Goal: Task Accomplishment & Management: Complete application form

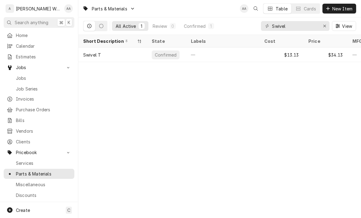
click at [19, 76] on span "Jobs" at bounding box center [43, 78] width 55 height 6
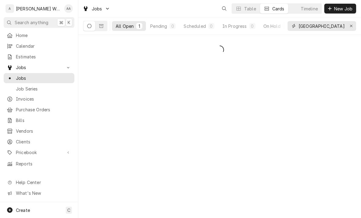
click at [353, 28] on div "Erase input" at bounding box center [352, 26] width 6 height 6
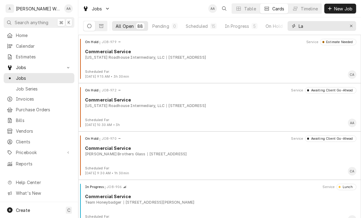
click at [330, 26] on input "La" at bounding box center [322, 26] width 46 height 10
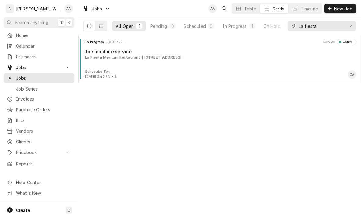
type input "La fiesta"
click at [101, 69] on div "In Progress JOB-1790 Service Active Ice machine service La Fiesta Mexican Resta…" at bounding box center [220, 54] width 278 height 31
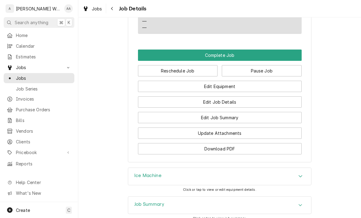
scroll to position [486, 0]
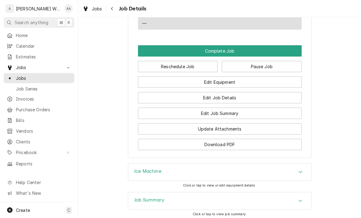
click at [284, 50] on button "Complete Job" at bounding box center [220, 50] width 164 height 11
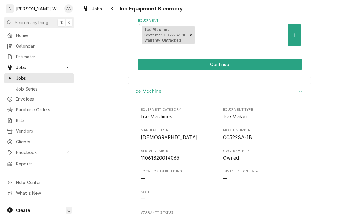
scroll to position [132, 0]
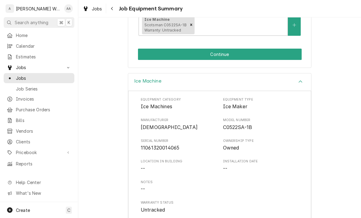
click at [290, 51] on button "Continue" at bounding box center [220, 54] width 164 height 11
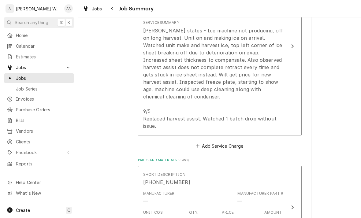
click at [278, 114] on div "Jason states - Ice machine not producing, off on long harvest. Unit on and maki…" at bounding box center [213, 78] width 141 height 103
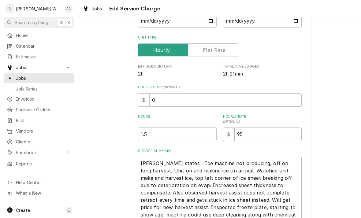
type textarea "x"
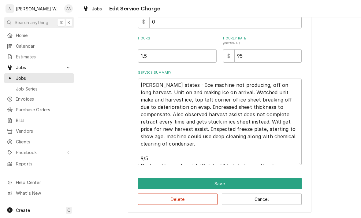
scroll to position [162, 0]
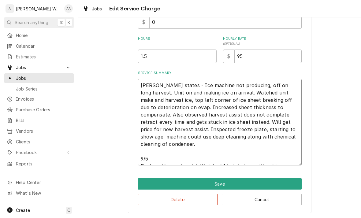
click at [292, 161] on textarea "Jason states - Ice machine not producing, off on long harvest. Unit on and maki…" at bounding box center [220, 122] width 164 height 87
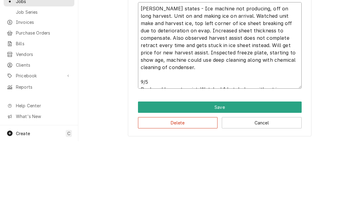
type textarea "Jason states - Ice machine not producing, off on long harvest. Unit on and maki…"
type textarea "x"
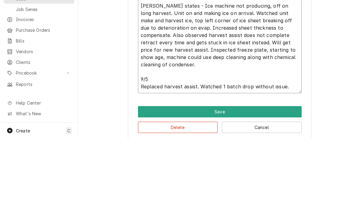
type textarea "Jason states - Ice machine not producing, off on long harvest. Unit on and maki…"
type textarea "x"
type textarea "Jason states - Ice machine not producing, off on long harvest. Unit on and maki…"
type textarea "x"
type textarea "Jason states - Ice machine not producing, off on long harvest. Unit on and maki…"
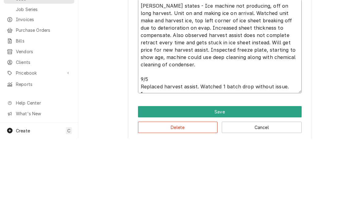
type textarea "x"
type textarea "Jason states - Ice machine not producing, off on long harvest. Unit on and maki…"
type textarea "x"
type textarea "Jason states - Ice machine not producing, off on long harvest. Unit on and maki…"
type textarea "x"
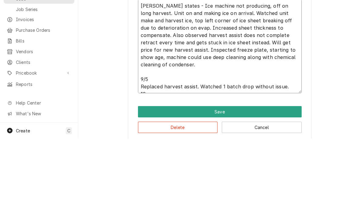
type textarea "Jason states - Ice machine not producing, off on long harvest. Unit on and maki…"
type textarea "x"
type textarea "Jason states - Ice machine not producing, off on long harvest. Unit on and maki…"
type textarea "x"
type textarea "Jason states - Ice machine not producing, off on long harvest. Unit on and maki…"
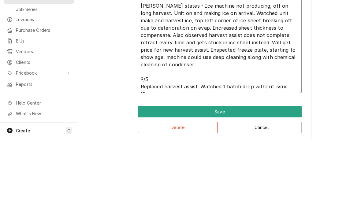
type textarea "x"
type textarea "Jason states - Ice machine not producing, off on long harvest. Unit on and maki…"
type textarea "x"
type textarea "Jason states - Ice machine not producing, off on long harvest. Unit on and maki…"
type textarea "x"
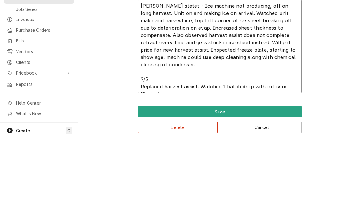
type textarea "Jason states - Ice machine not producing, off on long harvest. Unit on and maki…"
type textarea "x"
type textarea "Jason states - Ice machine not producing, off on long harvest. Unit on and maki…"
type textarea "x"
type textarea "Jason states - Ice machine not producing, off on long harvest. Unit on and maki…"
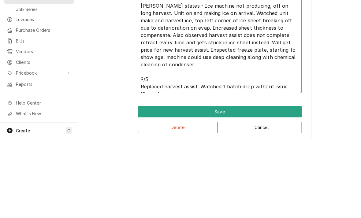
type textarea "x"
type textarea "Jason states - Ice machine not producing, off on long harvest. Unit on and maki…"
type textarea "x"
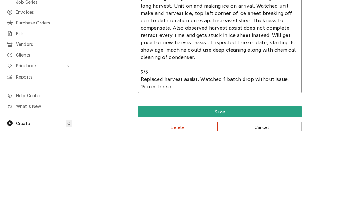
type textarea "Jason states - Ice machine not producing, off on long harvest. Unit on and maki…"
type textarea "x"
type textarea "Jason states - Ice machine not producing, off on long harvest. Unit on and maki…"
type textarea "x"
type textarea "Jason states - Ice machine not producing, off on long harvest. Unit on and maki…"
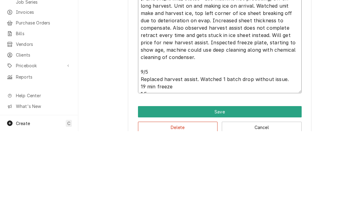
type textarea "x"
type textarea "Jason states - Ice machine not producing, off on long harvest. Unit on and maki…"
type textarea "x"
type textarea "Jason states - Ice machine not producing, off on long harvest. Unit on and maki…"
type textarea "x"
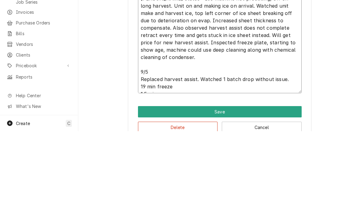
type textarea "Jason states - Ice machine not producing, off on long harvest. Unit on and maki…"
type textarea "x"
type textarea "Jason states - Ice machine not producing, off on long harvest. Unit on and maki…"
type textarea "x"
type textarea "Jason states - Ice machine not producing, off on long harvest. Unit on and maki…"
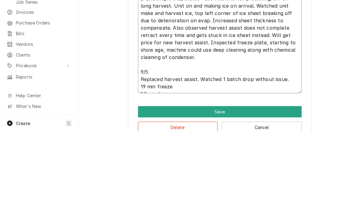
type textarea "x"
type textarea "Jason states - Ice machine not producing, off on long harvest. Unit on and maki…"
type textarea "x"
type textarea "Jason states - Ice machine not producing, off on long harvest. Unit on and maki…"
type textarea "x"
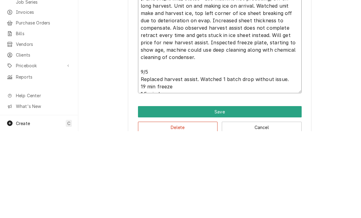
type textarea "Jason states - Ice machine not producing, off on long harvest. Unit on and maki…"
type textarea "x"
type textarea "Jason states - Ice machine not producing, off on long harvest. Unit on and maki…"
type textarea "x"
type textarea "Jason states - Ice machine not producing, off on long harvest. Unit on and maki…"
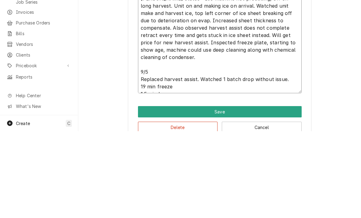
type textarea "x"
type textarea "Jason states - Ice machine not producing, off on long harvest. Unit on and maki…"
type textarea "x"
type textarea "Jason states - Ice machine not producing, off on long harvest. Unit on and maki…"
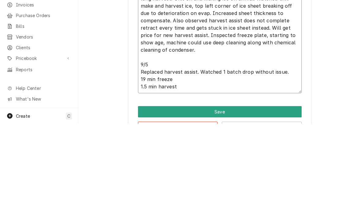
type textarea "x"
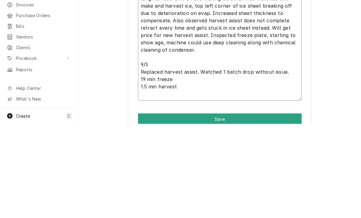
type textarea "Jason states - Ice machine not producing, off on long harvest. Unit on and maki…"
type textarea "x"
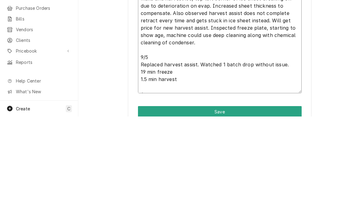
type textarea "Jason states - Ice machine not producing, off on long harvest. Unit on and maki…"
type textarea "x"
type textarea "Jason states - Ice machine not producing, off on long harvest. Unit on and maki…"
type textarea "x"
type textarea "Jason states - Ice machine not producing, off on long harvest. Unit on and maki…"
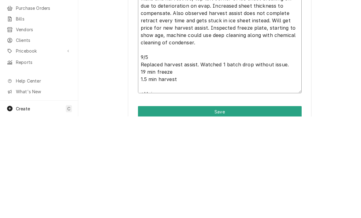
type textarea "x"
type textarea "Jason states - Ice machine not producing, off on long harvest. Unit on and maki…"
type textarea "x"
type textarea "Jason states - Ice machine not producing, off on long harvest. Unit on and maki…"
type textarea "x"
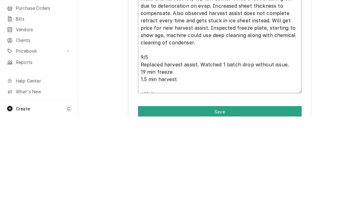
type textarea "Jason states - Ice machine not producing, off on long harvest. Unit on and maki…"
type textarea "x"
type textarea "Jason states - Ice machine not producing, off on long harvest. Unit on and maki…"
type textarea "x"
type textarea "Jason states - Ice machine not producing, off on long harvest. Unit on and maki…"
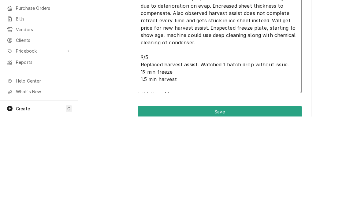
type textarea "x"
type textarea "Jason states - Ice machine not producing, off on long harvest. Unit on and maki…"
type textarea "x"
type textarea "Jason states - Ice machine not producing, off on long harvest. Unit on and maki…"
type textarea "x"
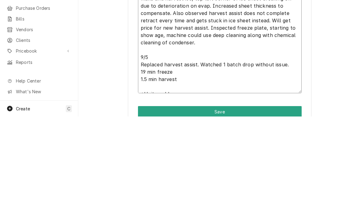
type textarea "Jason states - Ice machine not producing, off on long harvest. Unit on and maki…"
type textarea "x"
type textarea "Jason states - Ice machine not producing, off on long harvest. Unit on and maki…"
type textarea "x"
type textarea "Jason states - Ice machine not producing, off on long harvest. Unit on and maki…"
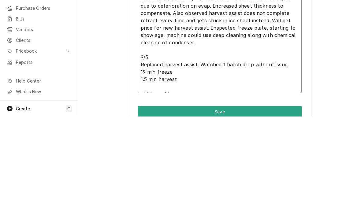
type textarea "x"
type textarea "Jason states - Ice machine not producing, off on long harvest. Unit on and maki…"
type textarea "x"
type textarea "Jason states - Ice machine not producing, off on long harvest. Unit on and maki…"
type textarea "x"
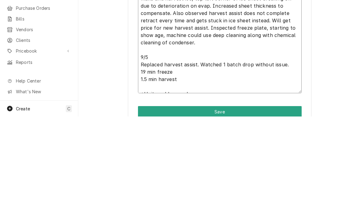
type textarea "Jason states - Ice machine not producing, off on long harvest. Unit on and maki…"
type textarea "x"
type textarea "Jason states - Ice machine not producing, off on long harvest. Unit on and maki…"
type textarea "x"
type textarea "Jason states - Ice machine not producing, off on long harvest. Unit on and maki…"
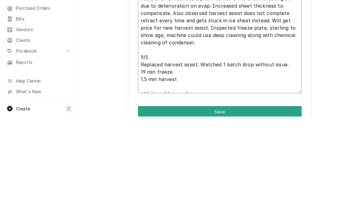
type textarea "x"
type textarea "Jason states - Ice machine not producing, off on long harvest. Unit on and maki…"
type textarea "x"
type textarea "Jason states - Ice machine not producing, off on long harvest. Unit on and maki…"
type textarea "x"
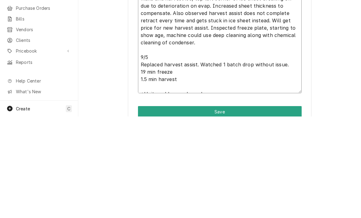
type textarea "Jason states - Ice machine not producing, off on long harvest. Unit on and maki…"
type textarea "x"
type textarea "Jason states - Ice machine not producing, off on long harvest. Unit on and maki…"
type textarea "x"
type textarea "Jason states - Ice machine not producing, off on long harvest. Unit on and maki…"
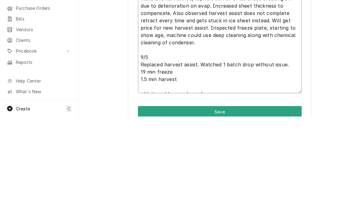
type textarea "x"
type textarea "Jason states - Ice machine not producing, off on long harvest. Unit on and maki…"
type textarea "x"
type textarea "Jason states - Ice machine not producing, off on long harvest. Unit on and maki…"
type textarea "x"
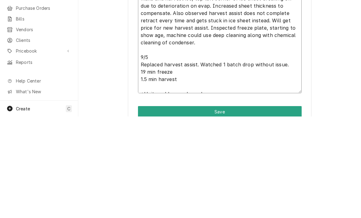
type textarea "Jason states - Ice machine not producing, off on long harvest. Unit on and maki…"
type textarea "x"
type textarea "Jason states - Ice machine not producing, off on long harvest. Unit on and maki…"
type textarea "x"
type textarea "Jason states - Ice machine not producing, off on long harvest. Unit on and maki…"
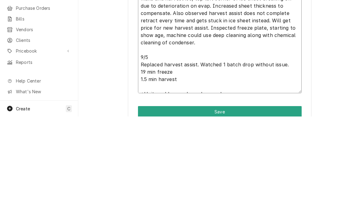
type textarea "x"
type textarea "Jason states - Ice machine not producing, off on long harvest. Unit on and maki…"
type textarea "x"
type textarea "Jason states - Ice machine not producing, off on long harvest. Unit on and maki…"
type textarea "x"
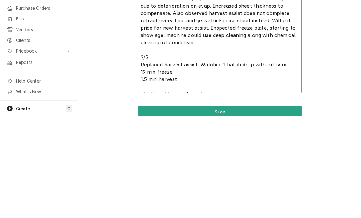
type textarea "Jason states - Ice machine not producing, off on long harvest. Unit on and maki…"
type textarea "x"
type textarea "Jason states - Ice machine not producing, off on long harvest. Unit on and maki…"
type textarea "x"
type textarea "Jason states - Ice machine not producing, off on long harvest. Unit on and maki…"
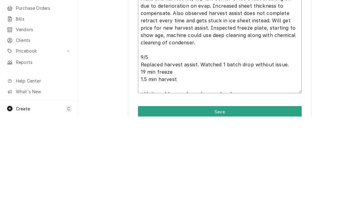
type textarea "x"
type textarea "Jason states - Ice machine not producing, off on long harvest. Unit on and maki…"
type textarea "x"
type textarea "Jason states - Ice machine not producing, off on long harvest. Unit on and maki…"
type textarea "x"
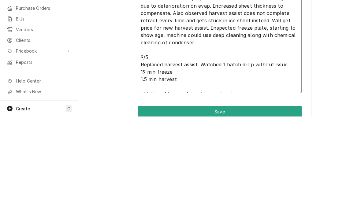
type textarea "Jason states - Ice machine not producing, off on long harvest. Unit on and maki…"
type textarea "x"
type textarea "Jason states - Ice machine not producing, off on long harvest. Unit on and maki…"
type textarea "x"
type textarea "Jason states - Ice machine not producing, off on long harvest. Unit on and maki…"
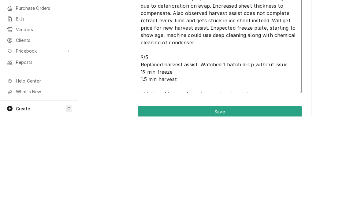
type textarea "x"
type textarea "Jason states - Ice machine not producing, off on long harvest. Unit on and maki…"
type textarea "x"
type textarea "Jason states - Ice machine not producing, off on long harvest. Unit on and maki…"
type textarea "x"
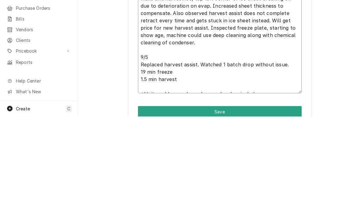
type textarea "Jason states - Ice machine not producing, off on long harvest. Unit on and maki…"
type textarea "x"
type textarea "Jason states - Ice machine not producing, off on long harvest. Unit on and maki…"
type textarea "x"
type textarea "Jason states - Ice machine not producing, off on long harvest. Unit on and maki…"
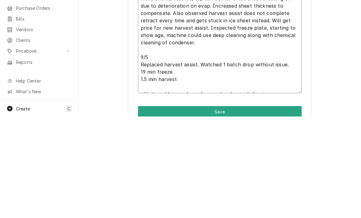
type textarea "x"
type textarea "Jason states - Ice machine not producing, off on long harvest. Unit on and maki…"
type textarea "x"
type textarea "Jason states - Ice machine not producing, off on long harvest. Unit on and maki…"
type textarea "x"
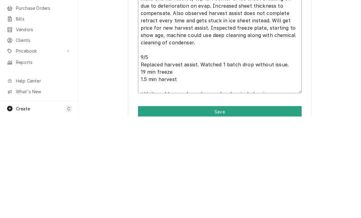
type textarea "Jason states - Ice machine not producing, off on long harvest. Unit on and maki…"
type textarea "x"
type textarea "Jason states - Ice machine not producing, off on long harvest. Unit on and maki…"
type textarea "x"
type textarea "Jason states - Ice machine not producing, off on long harvest. Unit on and maki…"
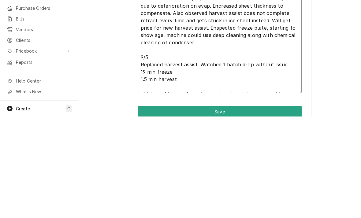
type textarea "x"
type textarea "Jason states - Ice machine not producing, off on long harvest. Unit on and maki…"
type textarea "x"
type textarea "Jason states - Ice machine not producing, off on long harvest. Unit on and maki…"
type textarea "x"
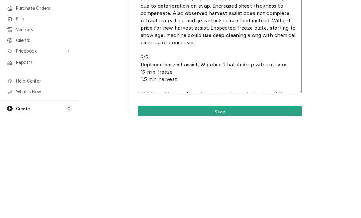
type textarea "Jason states - Ice machine not producing, off on long harvest. Unit on and maki…"
type textarea "x"
type textarea "Jason states - Ice machine not producing, off on long harvest. Unit on and maki…"
type textarea "x"
type textarea "Jason states - Ice machine not producing, off on long harvest. Unit on and maki…"
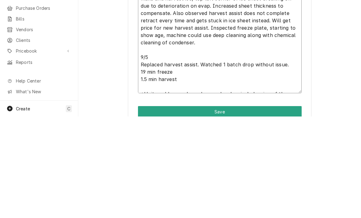
type textarea "x"
type textarea "Jason states - Ice machine not producing, off on long harvest. Unit on and maki…"
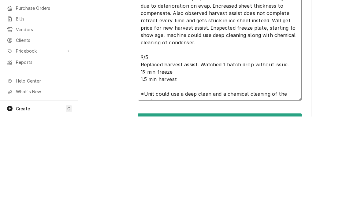
type textarea "x"
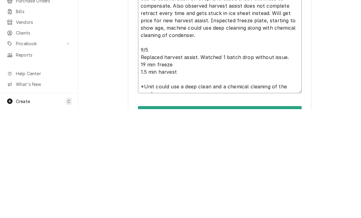
type textarea "Jason states - Ice machine not producing, off on long harvest. Unit on and maki…"
type textarea "x"
type textarea "Jason states - Ice machine not producing, off on long harvest. Unit on and maki…"
type textarea "x"
type textarea "Jason states - Ice machine not producing, off on long harvest. Unit on and maki…"
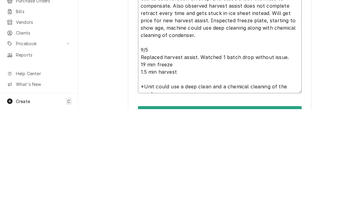
type textarea "x"
type textarea "[PERSON_NAME] states - Ice machine not producing, off on long harvest. Unit on …"
type textarea "x"
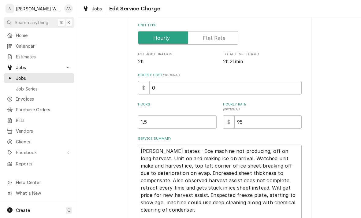
scroll to position [96, 0]
type textarea "[PERSON_NAME] states - Ice machine not producing, off on long harvest. Unit on …"
click at [161, 117] on input "1.5" at bounding box center [177, 122] width 79 height 13
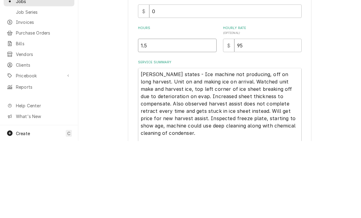
type textarea "x"
type input "1"
type textarea "x"
type input "2"
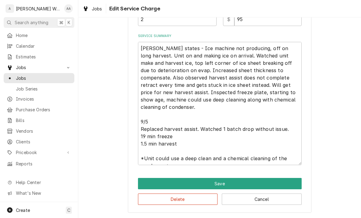
click at [285, 178] on button "Save" at bounding box center [220, 183] width 164 height 11
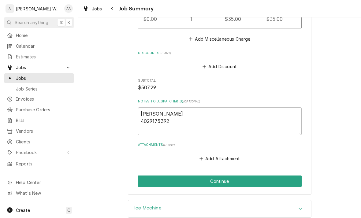
scroll to position [556, 0]
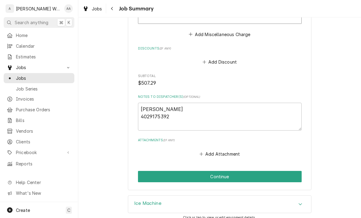
click at [285, 171] on button "Continue" at bounding box center [220, 176] width 164 height 11
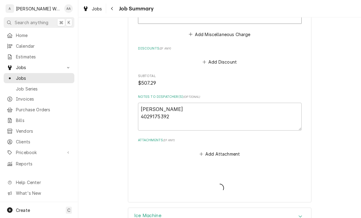
type textarea "x"
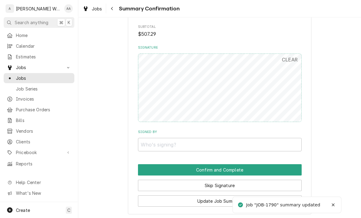
scroll to position [487, 0]
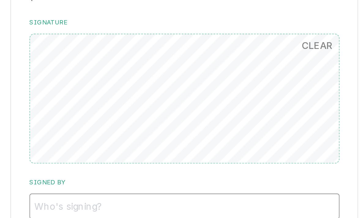
click at [138, 135] on input "Signed By" at bounding box center [220, 141] width 164 height 13
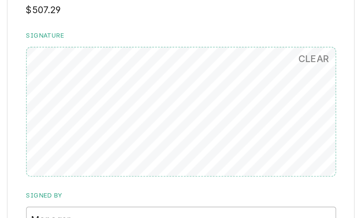
scroll to position [419, 0]
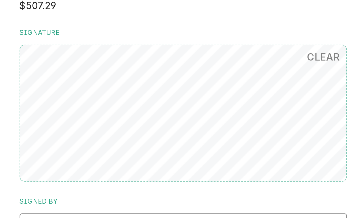
click at [142, 202] on input "Manager" at bounding box center [220, 208] width 164 height 13
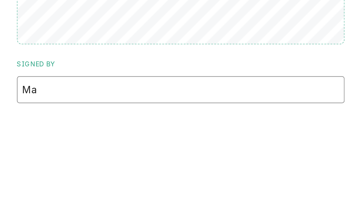
type input "M"
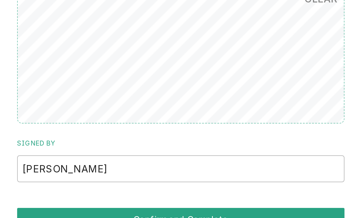
scroll to position [445, 0]
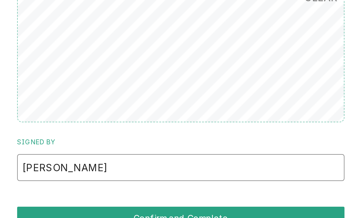
type input "Lopez"
click at [138, 203] on button "Confirm and Complete" at bounding box center [220, 208] width 164 height 11
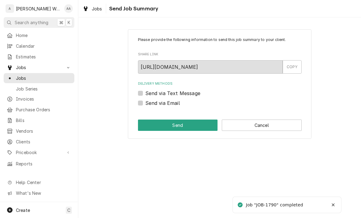
click at [288, 125] on button "Cancel" at bounding box center [262, 125] width 80 height 11
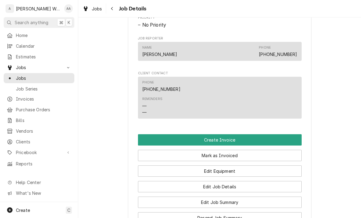
scroll to position [323, 0]
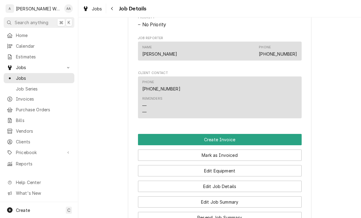
click at [292, 138] on button "Create Invoice" at bounding box center [220, 139] width 164 height 11
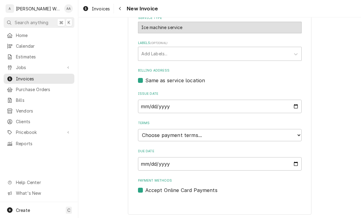
scroll to position [180, 0]
click at [295, 136] on select "Choose payment terms... Same Day Net 7 Net 14 Net 21 Net 30 Net 45 Net 60 Net 90" at bounding box center [220, 136] width 164 height 12
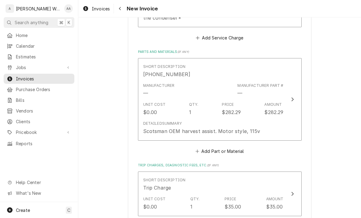
click at [279, 119] on div "Detailed Summary Scotsman OEM harvest assist. Motor style, 115v" at bounding box center [213, 128] width 141 height 19
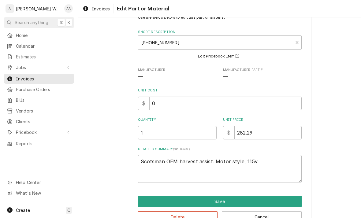
scroll to position [26, 0]
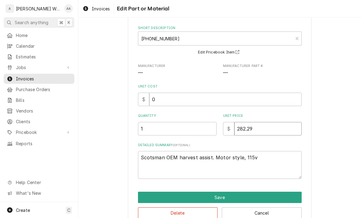
click at [245, 129] on input "282.29" at bounding box center [268, 128] width 67 height 13
click at [287, 192] on button "Save" at bounding box center [220, 197] width 164 height 11
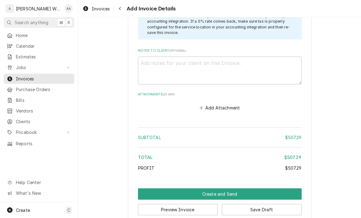
click at [289, 189] on button "Create and Send" at bounding box center [220, 194] width 164 height 11
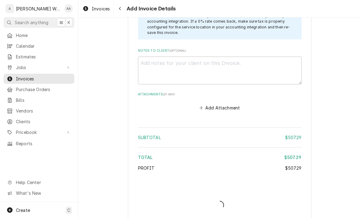
scroll to position [871, 0]
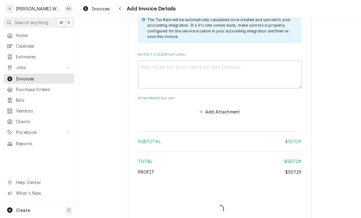
type textarea "x"
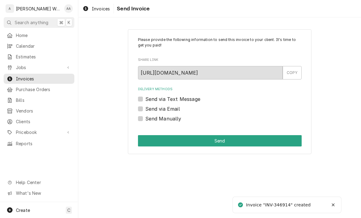
click at [146, 98] on label "Send via Text Message" at bounding box center [173, 99] width 55 height 7
click at [146, 98] on input "Send via Text Message" at bounding box center [228, 102] width 164 height 13
checkbox input "true"
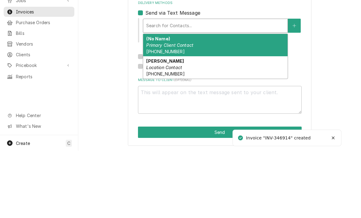
scroll to position [19, 0]
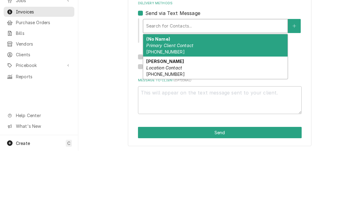
click at [156, 124] on div "Jason Gonzalez Location Contact (402) 917-5392" at bounding box center [215, 135] width 145 height 22
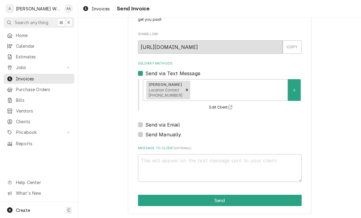
scroll to position [26, 0]
click at [148, 164] on textarea "Message to Client ( optional )" at bounding box center [220, 168] width 164 height 28
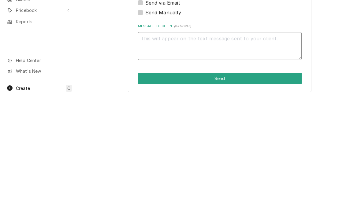
type textarea "x"
type textarea "U"
type textarea "x"
type textarea "Un"
type textarea "x"
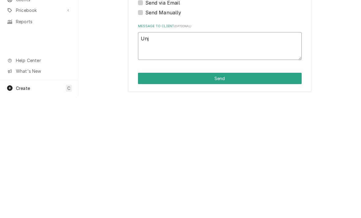
type textarea "Unjt"
type textarea "x"
type textarea "Unjt"
type textarea "x"
type textarea "Unjt c"
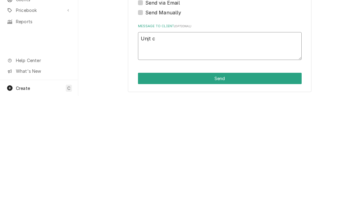
type textarea "x"
type textarea "Unjt co"
type textarea "x"
type textarea "Unjt cou"
type textarea "x"
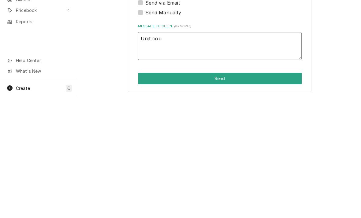
type textarea "Unjt coul"
type textarea "x"
type textarea "Unjt could"
type textarea "x"
type textarea "Unit could"
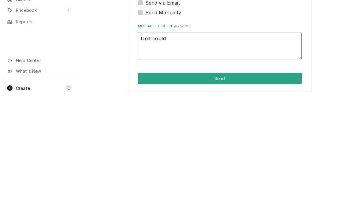
type textarea "x"
type textarea "Unit could u"
type textarea "x"
type textarea "Unit could us"
type textarea "x"
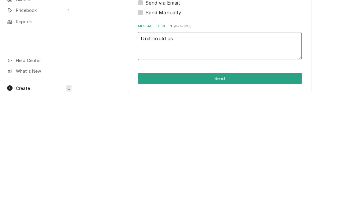
type textarea "Unit could use"
type textarea "x"
type textarea "Unit could use"
type textarea "x"
type textarea "Unit could use a"
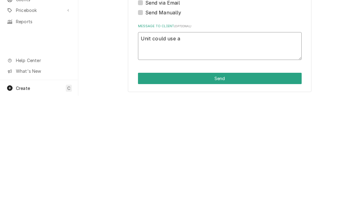
type textarea "x"
type textarea "Unit could use a d"
type textarea "x"
type textarea "Unit could use a de"
type textarea "x"
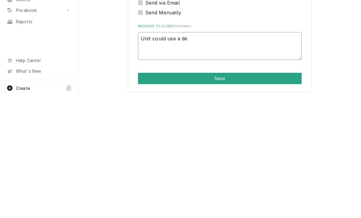
type textarea "Unit could use a dee"
type textarea "x"
type textarea "Unit could use a deep"
type textarea "x"
type textarea "Unit could use a deep"
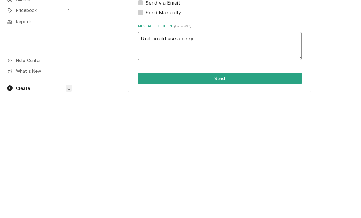
type textarea "x"
type textarea "Unit could use a deep d"
type textarea "x"
type textarea "Unit could use a deep dl"
type textarea "x"
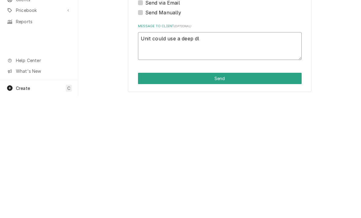
type textarea "Unit could use a deep dle"
type textarea "x"
type textarea "Unit could use a deep dlea"
type textarea "x"
type textarea "Unit could use a deep dlean"
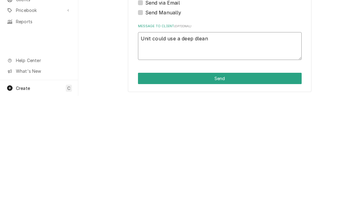
type textarea "x"
type textarea "Unit could use a deep dleani"
type textarea "x"
type textarea "Unit could use a deep dleaning"
type textarea "x"
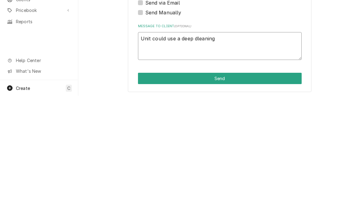
type textarea "Unit could use a deep cleaning"
type textarea "x"
type textarea "Unit could use a deep cleaning a"
type textarea "x"
type textarea "Unit could use a deep cleaning an"
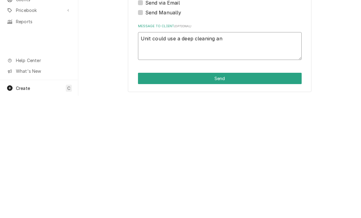
type textarea "x"
type textarea "Unit could use a deep cleaning and"
type textarea "x"
type textarea "Unit could use a deep cleaning and"
type textarea "x"
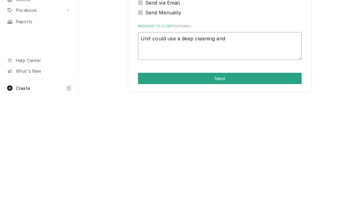
type textarea "Unit could use a deep cleaning and a"
type textarea "x"
type textarea "Unit could use a deep cleaning and a"
type textarea "x"
type textarea "Unit could use a deep cleaning and a c"
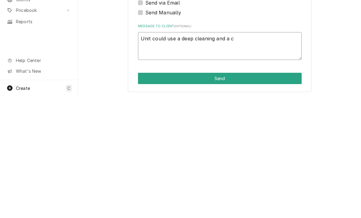
type textarea "x"
type textarea "Unit could use a deep cleaning and a ch"
type textarea "x"
type textarea "Unit could use a deep cleaning and a che"
type textarea "x"
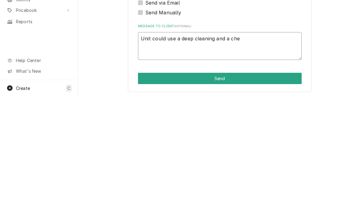
type textarea "Unit could use a deep cleaning and a chem"
type textarea "x"
type textarea "Unit could use a deep cleaning and a chemi"
type textarea "x"
type textarea "Unit could use a deep cleaning and a chemic"
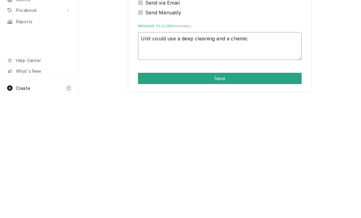
type textarea "x"
type textarea "Unit could use a deep cleaning and a chemica"
type textarea "x"
type textarea "Unit could use a deep cleaning and a chemical"
type textarea "x"
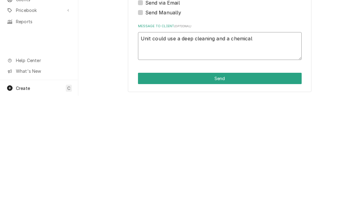
type textarea "Unit could use a deep cleaning and a chemical"
type textarea "x"
type textarea "Unit could use a deep cleaning and a chemical w"
type textarea "x"
type textarea "Unit could use a deep cleaning and a chemical wa"
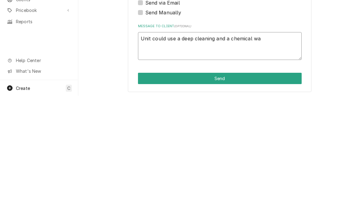
type textarea "x"
type textarea "Unit could use a deep cleaning and a chemical was"
type textarea "x"
type textarea "Unit could use a deep cleaning and a chemical wash"
type textarea "x"
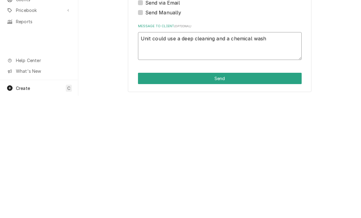
type textarea "Unit could use a deep cleaning and a chemical wash"
type textarea "x"
type textarea "Unit could use a deep cleaning and a chemical wash o"
type textarea "x"
type textarea "Unit could use a deep cleaning and a chemical wash of"
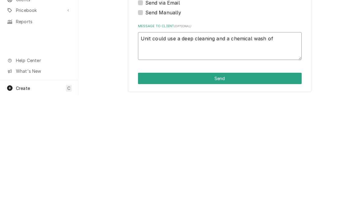
type textarea "x"
type textarea "Unit could use a deep cleaning and a chemical wash ofm"
type textarea "x"
type textarea "Unit could use a deep cleaning and a chemical wash ofmt"
type textarea "x"
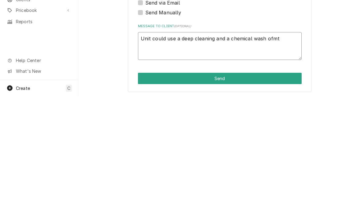
type textarea "Unit could use a deep cleaning and a chemical wash ofmth"
type textarea "x"
type textarea "Unit could use a deep cleaning and a chemical wash ofmthe"
type textarea "x"
type textarea "Unit could use a deep cleaning and a chemical wash of the"
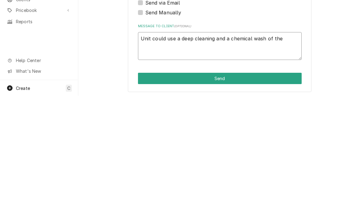
type textarea "x"
type textarea "Unit could use a deep cleaning and a chemical wash of the c"
type textarea "x"
type textarea "Unit could use a deep cleaning and a chemical wash of the co"
type textarea "x"
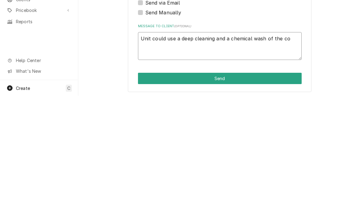
type textarea "Unit could use a deep cleaning and a chemical wash of the com"
type textarea "x"
type textarea "Unit could use a deep cleaning and a chemical wash of the comd"
type textarea "x"
type textarea "Unit could use a deep cleaning and a chemical wash of the comden"
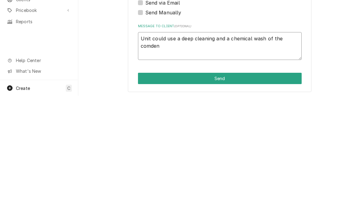
type textarea "x"
type textarea "Unit could use a deep cleaning and a chemical wash of the comdens"
type textarea "x"
type textarea "Unit could use a deep cleaning and a chemical wash of the comdenser"
type textarea "x"
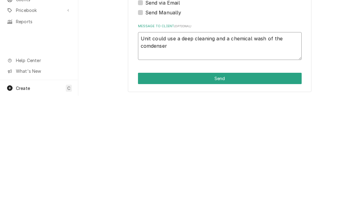
type textarea "Unit could use a deep cleaning and a chemical wash of the condenser"
type textarea "x"
type textarea "Unit could use a deep cleaning and a chemical wash of the condenser"
type textarea "x"
type textarea "Unit could use a deep cleaning and a chemical wash of the condenser."
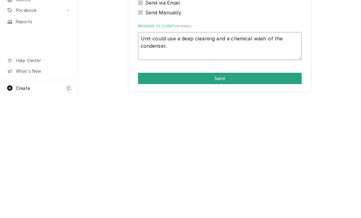
type textarea "x"
type textarea "Unit could use a deep cleaning and a chemical wash of the condenser. L"
type textarea "x"
type textarea "Unit could use a deep cleaning and a chemical wash of the condenser. Le"
type textarea "x"
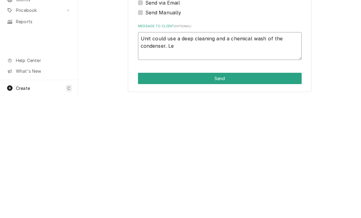
type textarea "Unit could use a deep cleaning and a chemical wash of the condenser. Ler"
type textarea "x"
type textarea "Unit could use a deep cleaning and a chemical wash of the condenser. Let"
type textarea "x"
type textarea "Unit could use a deep cleaning and a chemical wash of the condenser. Let m"
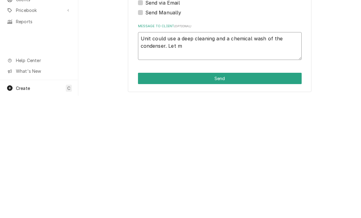
type textarea "x"
type textarea "Unit could use a deep cleaning and a chemical wash of the condenser. Let me"
type textarea "x"
type textarea "Unit could use a deep cleaning and a chemical wash of the condenser. Let me"
type textarea "x"
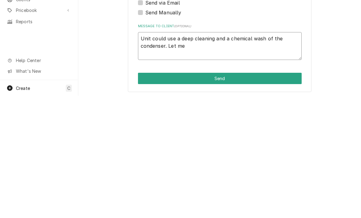
type textarea "Unit could use a deep cleaning and a chemical wash of the condenser. Let me k"
type textarea "x"
type textarea "Unit could use a deep cleaning and a chemical wash of the condenser. Let me kn"
type textarea "x"
type textarea "Unit could use a deep cleaning and a chemical wash of the condenser. Let me kno"
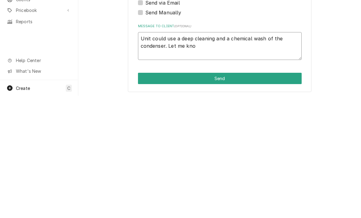
type textarea "x"
type textarea "Unit could use a deep cleaning and a chemical wash of the condenser. Let me know"
type textarea "x"
type textarea "Unit could use a deep cleaning and a chemical wash of the condenser. Let me know"
type textarea "x"
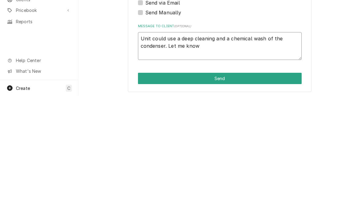
type textarea "Unit could use a deep cleaning and a chemical wash of the condenser. Let me kno…"
type textarea "x"
type textarea "Unit could use a deep cleaning and a chemical wash of the condenser. Let me kno…"
type textarea "x"
type textarea "Unit could use a deep cleaning and a chemical wash of the condenser. Let me kno…"
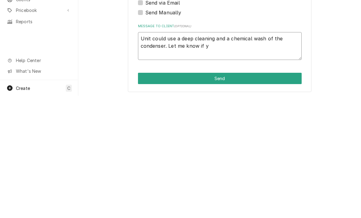
type textarea "x"
type textarea "Unit could use a deep cleaning and a chemical wash of the condenser. Let me kno…"
type textarea "x"
type textarea "Unit could use a deep cleaning and a chemical wash of the condenser. Let me kno…"
type textarea "x"
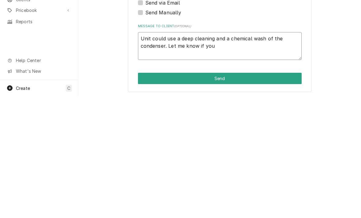
type textarea "Unit could use a deep cleaning and a chemical wash of the condenser. Let me kno…"
type textarea "x"
type textarea "Unit could use a deep cleaning and a chemical wash of the condenser. Let me kno…"
type textarea "x"
type textarea "Unit could use a deep cleaning and a chemical wash of the condenser. Let me kno…"
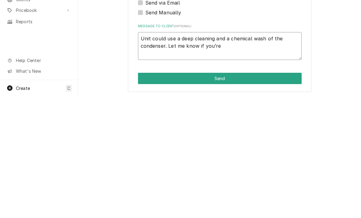
type textarea "x"
type textarea "Unit could use a deep cleaning and a chemical wash of the condenser. Let me kno…"
type textarea "x"
type textarea "Unit could use a deep cleaning and a chemical wash of the condenser. Let me kno…"
type textarea "x"
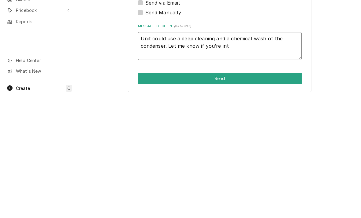
type textarea "Unit could use a deep cleaning and a chemical wash of the condenser. Let me kno…"
type textarea "x"
type textarea "Unit could use a deep cleaning and a chemical wash of the condenser. Let me kno…"
type textarea "x"
type textarea "Unit could use a deep cleaning and a chemical wash of the condenser. Let me kno…"
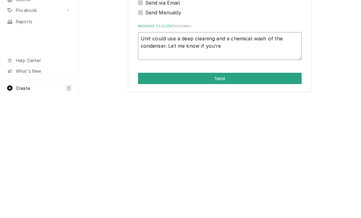
type textarea "x"
type textarea "Unit could use a deep cleaning and a chemical wash of the condenser. Let me kno…"
type textarea "x"
type textarea "Unit could use a deep cleaning and a chemical wash of the condenser. Let me kno…"
type textarea "x"
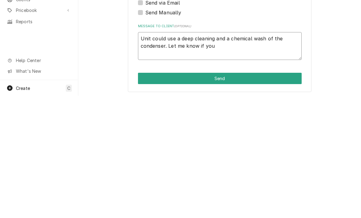
type textarea "Unit could use a deep cleaning and a chemical wash of the condenser. Let me kno…"
type textarea "x"
type textarea "Unit could use a deep cleaning and a chemical wash of the condenser. Let me kno…"
type textarea "x"
type textarea "Unit could use a deep cleaning and a chemical wash of the condenser. Let me kno…"
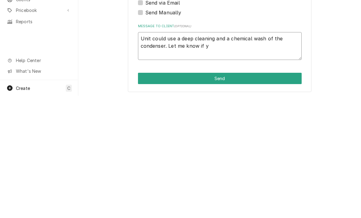
type textarea "x"
type textarea "Unit could use a deep cleaning and a chemical wash of the condenser. Let me kno…"
type textarea "x"
type textarea "Unit could use a deep cleaning and a chemical wash of the condenser. Let me kno…"
type textarea "x"
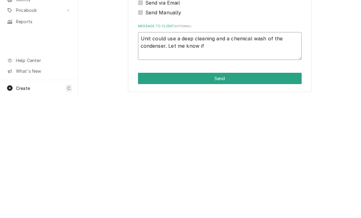
type textarea "Unit could use a deep cleaning and a chemical wash of the condenser. Let me kno…"
type textarea "x"
type textarea "Unit could use a deep cleaning and a chemical wash of the condenser. Let me know"
type textarea "x"
click at [180, 154] on textarea "Unit could use a deep cleaning and a chemical wash of the condenser. We could d…" at bounding box center [220, 168] width 164 height 28
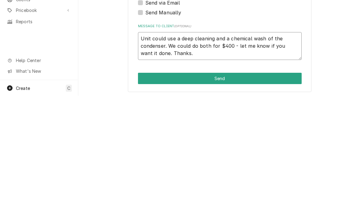
click at [180, 154] on textarea "Unit could use a deep cleaning and a chemical wash of the condenser. We could d…" at bounding box center [220, 168] width 164 height 28
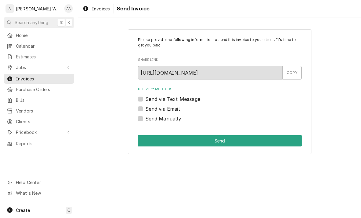
click at [146, 96] on label "Send via Text Message" at bounding box center [173, 99] width 55 height 7
click at [146, 96] on input "Send via Text Message" at bounding box center [228, 102] width 164 height 13
checkbox input "true"
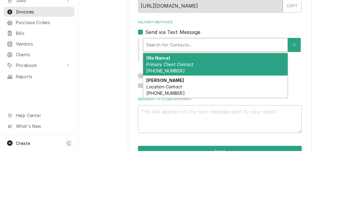
click at [156, 151] on em "Location Contact" at bounding box center [164, 153] width 36 height 5
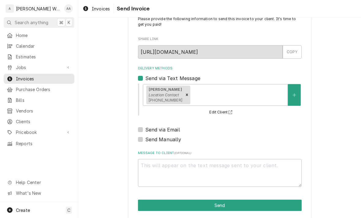
scroll to position [20, 0]
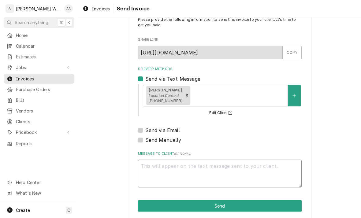
click at [150, 162] on textarea "Message to Client ( optional )" at bounding box center [220, 174] width 164 height 28
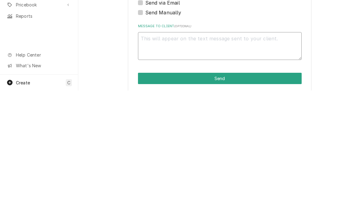
click at [151, 160] on textarea "Message to Client ( optional )" at bounding box center [220, 174] width 164 height 28
paste textarea "Unit could use a deep cleaning and a chemical wash of the condenser. We could d…"
type textarea "x"
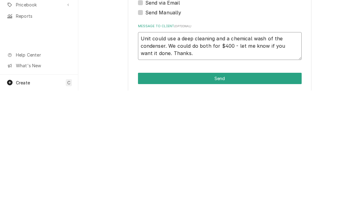
type textarea "Unit could use a deep cleaning and a chemical wash of the condenser. We could d…"
click at [150, 201] on button "Send" at bounding box center [220, 206] width 164 height 11
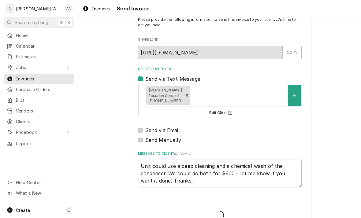
type textarea "x"
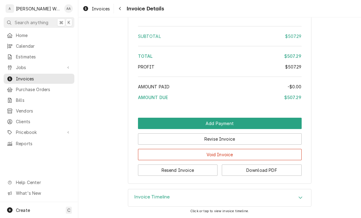
click at [143, 202] on div "Invoice Timeline" at bounding box center [152, 198] width 36 height 7
